Goal: Task Accomplishment & Management: Use online tool/utility

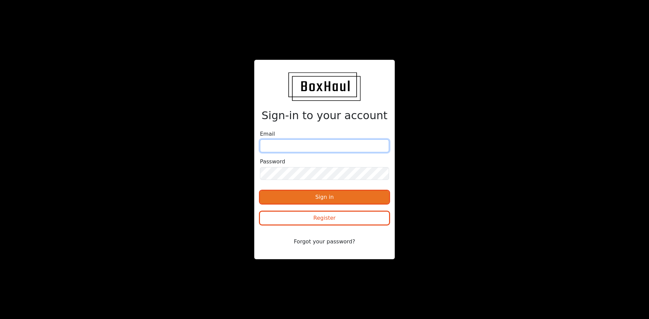
type input "[EMAIL_ADDRESS][DOMAIN_NAME]"
click at [315, 191] on button "Sign in" at bounding box center [324, 197] width 129 height 13
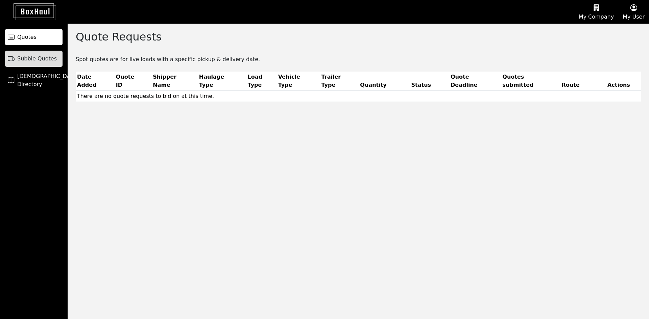
click at [40, 62] on span "Subbie Quotes" at bounding box center [37, 59] width 40 height 8
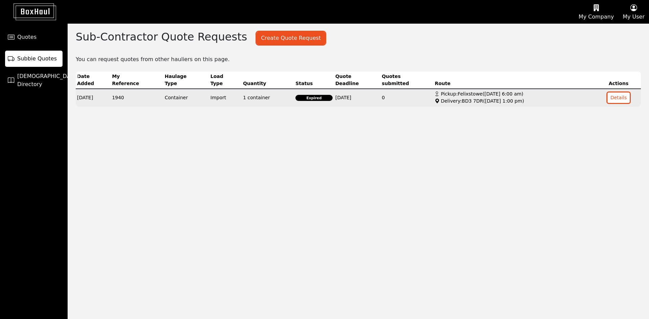
click at [219, 99] on td "Import" at bounding box center [225, 98] width 32 height 18
click at [620, 95] on button "Details" at bounding box center [618, 98] width 23 height 10
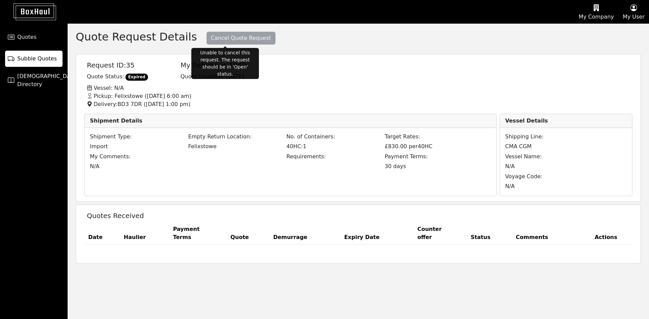
click at [208, 38] on span "Cancel Quote Request" at bounding box center [241, 38] width 72 height 16
click at [289, 99] on p "Pickup: Felixstowe ( [DATE] 6:00 am )" at bounding box center [363, 96] width 561 height 8
